Goal: Task Accomplishment & Management: Use online tool/utility

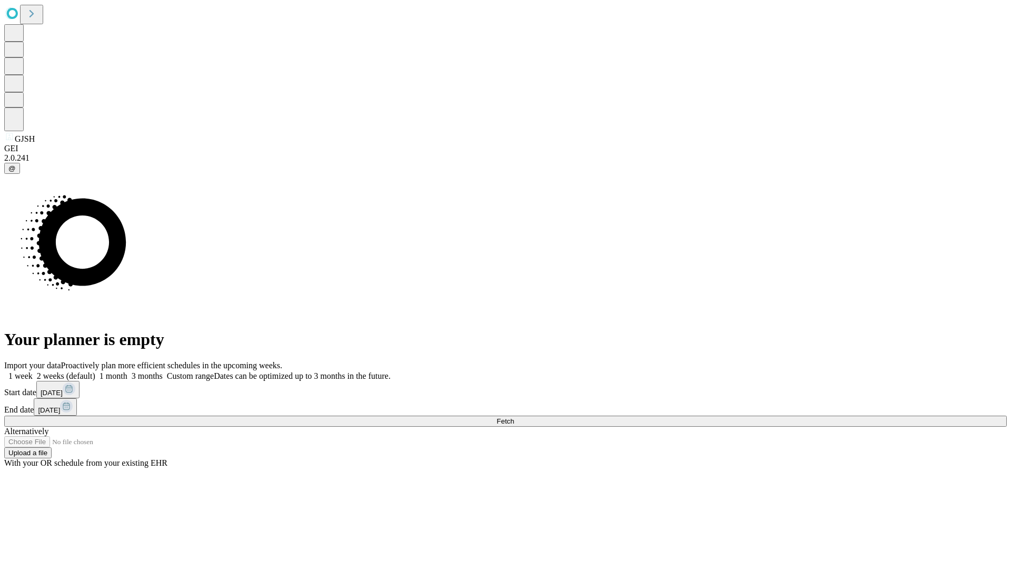
click at [514, 417] on span "Fetch" at bounding box center [504, 421] width 17 height 8
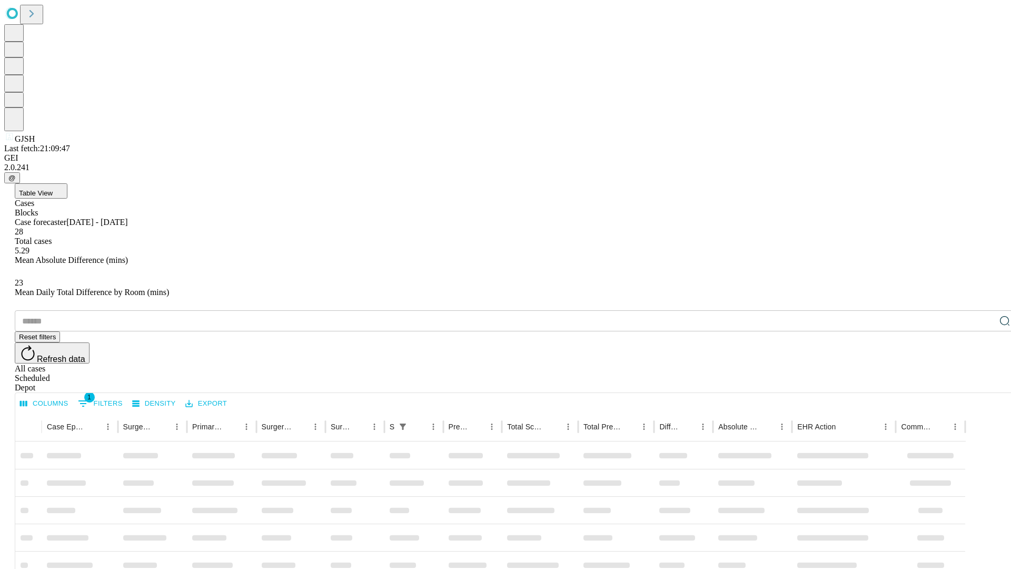
click at [983, 383] on div "Depot" at bounding box center [516, 387] width 1002 height 9
